Goal: Task Accomplishment & Management: Manage account settings

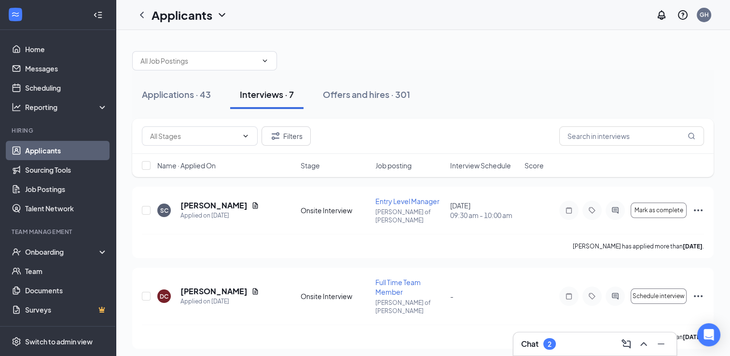
click at [580, 343] on div "Chat 2" at bounding box center [595, 343] width 148 height 15
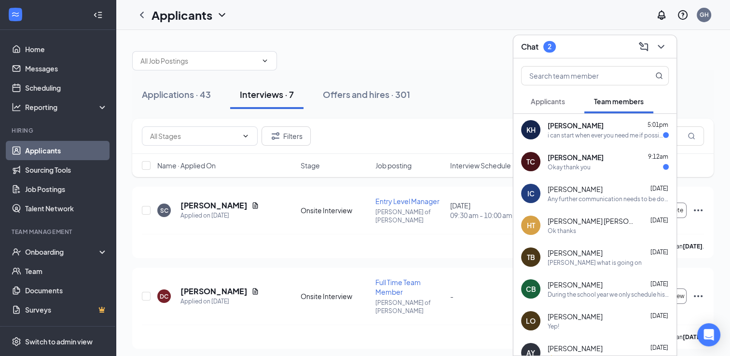
click at [587, 161] on span "[PERSON_NAME]" at bounding box center [575, 157] width 56 height 10
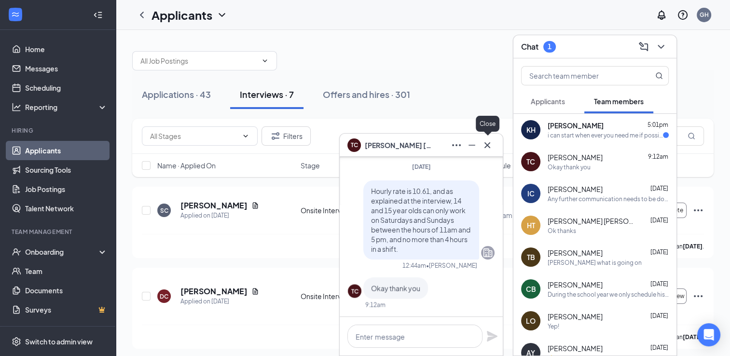
click at [486, 146] on icon "Cross" at bounding box center [487, 145] width 12 height 12
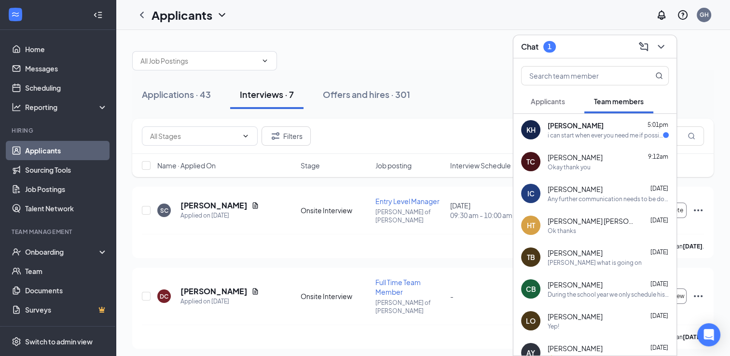
click at [596, 129] on div "[PERSON_NAME] 5:01pm" at bounding box center [607, 126] width 121 height 10
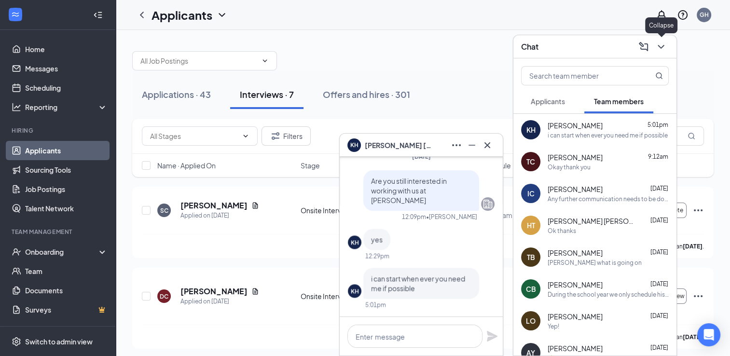
click at [662, 45] on icon "ChevronDown" at bounding box center [661, 47] width 12 height 12
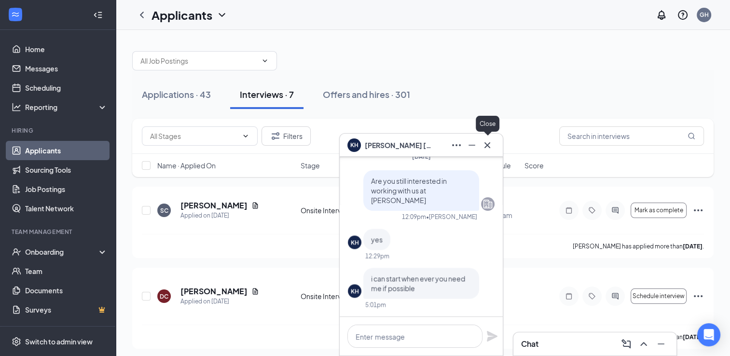
click at [488, 149] on icon "Cross" at bounding box center [487, 145] width 12 height 12
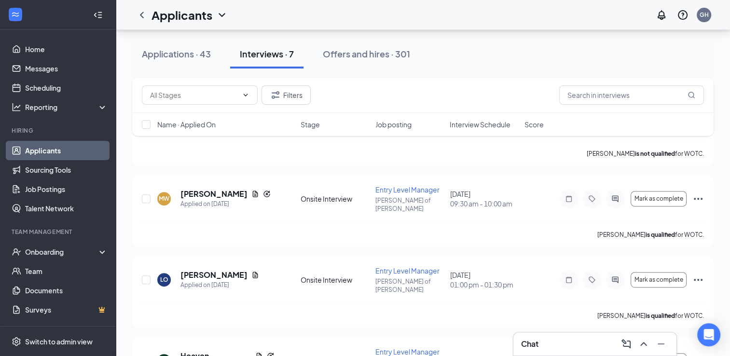
scroll to position [363, 0]
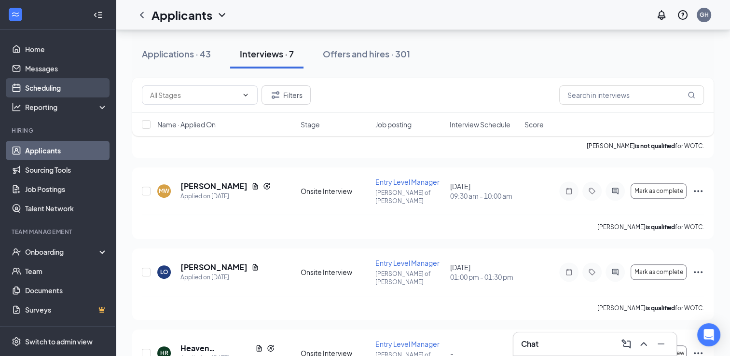
click at [55, 86] on link "Scheduling" at bounding box center [66, 87] width 82 height 19
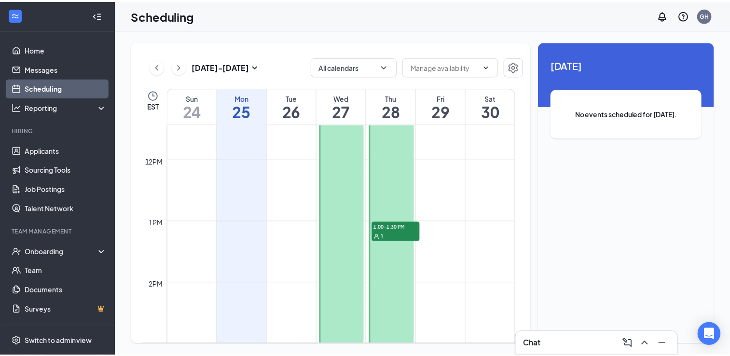
scroll to position [707, 0]
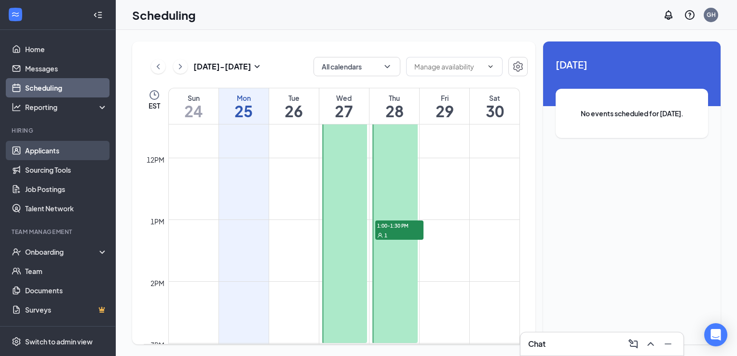
click at [36, 153] on link "Applicants" at bounding box center [66, 150] width 82 height 19
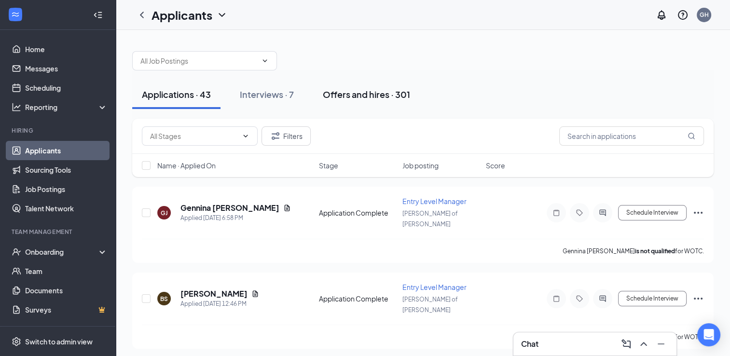
click at [369, 94] on div "Offers and hires · 301" at bounding box center [366, 94] width 87 height 12
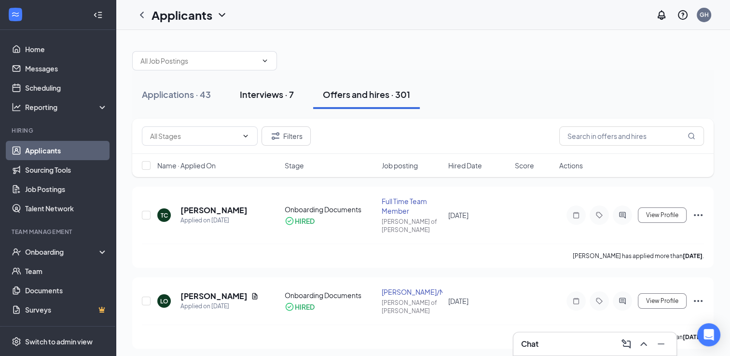
click at [271, 90] on div "Interviews · 7" at bounding box center [267, 94] width 54 height 12
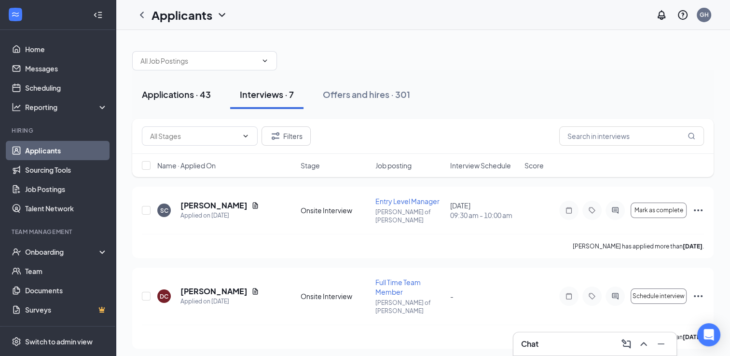
click at [178, 96] on div "Applications · 43" at bounding box center [176, 94] width 69 height 12
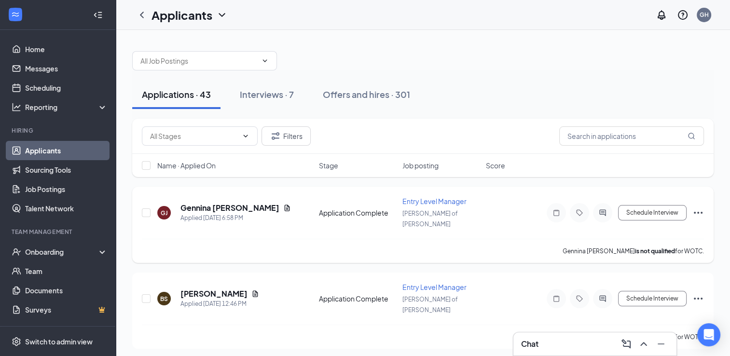
click at [428, 200] on span "Entry Level Manager" at bounding box center [434, 201] width 64 height 9
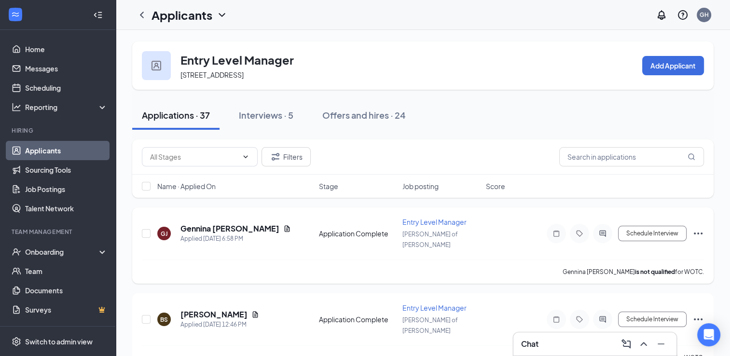
click at [440, 225] on span "Entry Level Manager" at bounding box center [434, 221] width 64 height 9
click at [431, 219] on span "Entry Level Manager" at bounding box center [434, 221] width 64 height 9
click at [437, 303] on span "Entry Level Manager" at bounding box center [434, 307] width 64 height 9
click at [213, 223] on h5 "Gennina [PERSON_NAME]" at bounding box center [229, 228] width 99 height 11
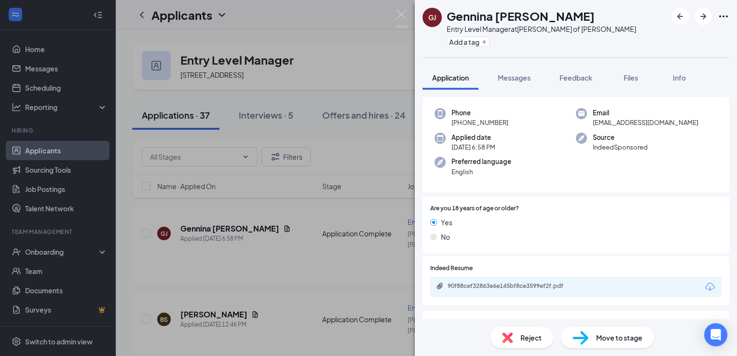
scroll to position [37, 0]
click at [540, 280] on div "90f88cef32863e6e145bf8ce3599ef2f.pdf" at bounding box center [575, 285] width 291 height 20
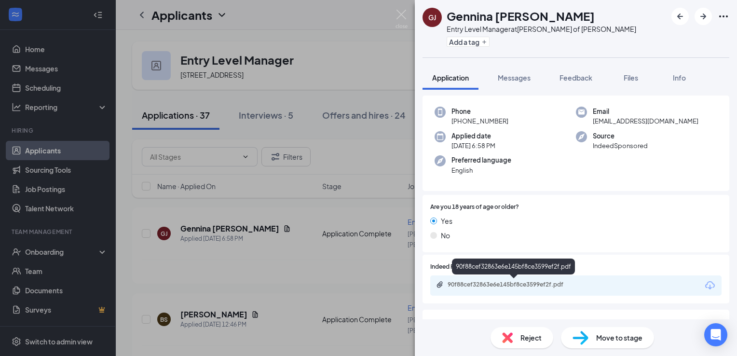
click at [540, 283] on div "90f88cef32863e6e145bf8ce3599ef2f.pdf" at bounding box center [514, 285] width 135 height 8
click at [288, 309] on div "GJ Gennina Juarez Entry Level Manager at Culver's of Holland Add a tag Applicat…" at bounding box center [368, 178] width 737 height 356
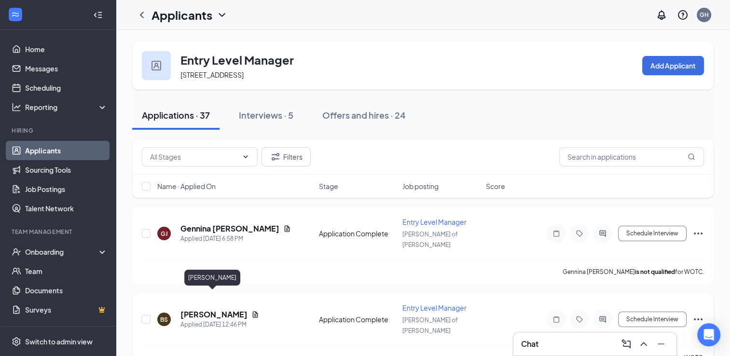
click at [213, 309] on h5 "[PERSON_NAME]" at bounding box center [213, 314] width 67 height 11
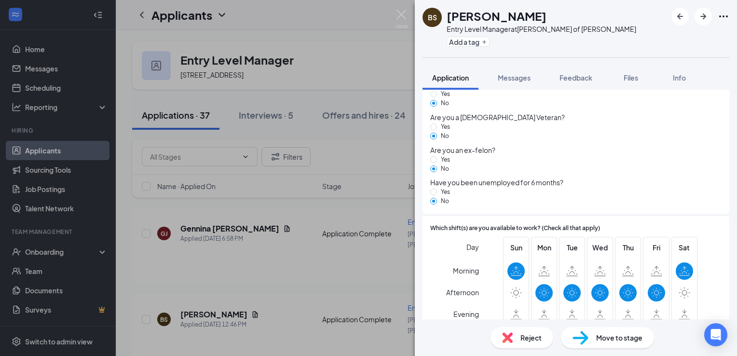
scroll to position [708, 0]
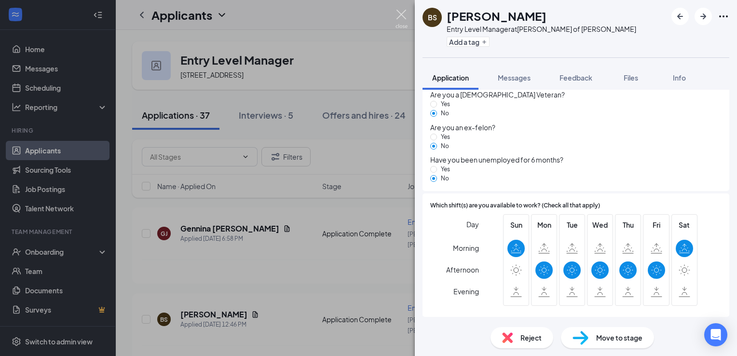
click at [400, 14] on img at bounding box center [401, 19] width 12 height 19
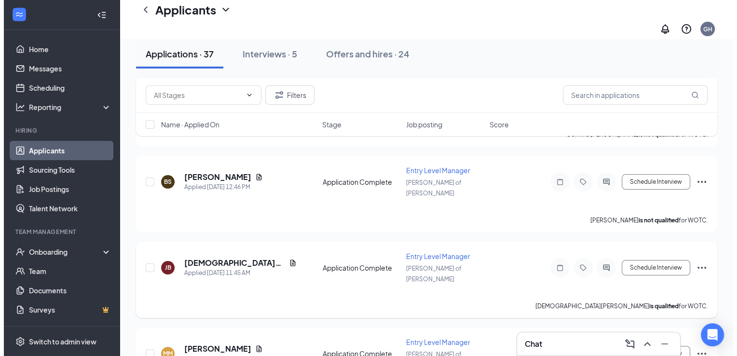
scroll to position [147, 0]
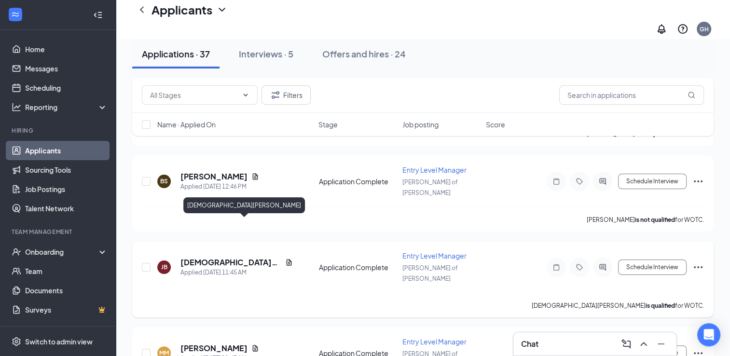
click at [198, 257] on h5 "[DEMOGRAPHIC_DATA][PERSON_NAME]" at bounding box center [230, 262] width 101 height 11
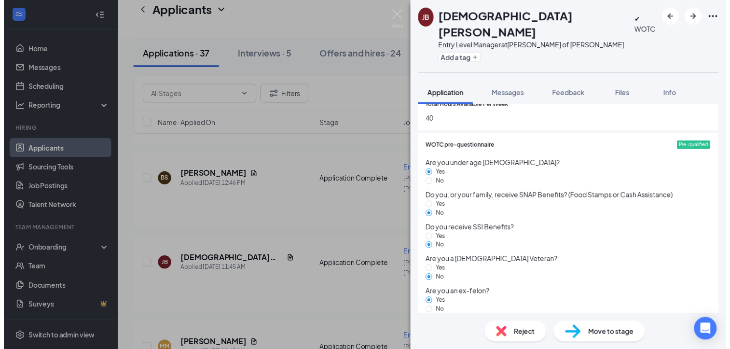
scroll to position [542, 0]
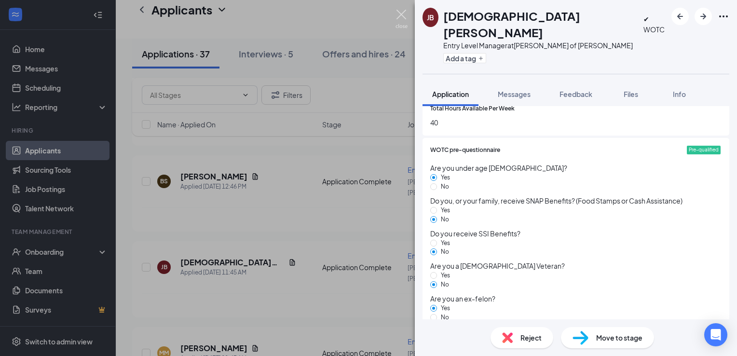
click at [395, 10] on img at bounding box center [401, 19] width 12 height 19
